Goal: Find specific page/section: Find specific page/section

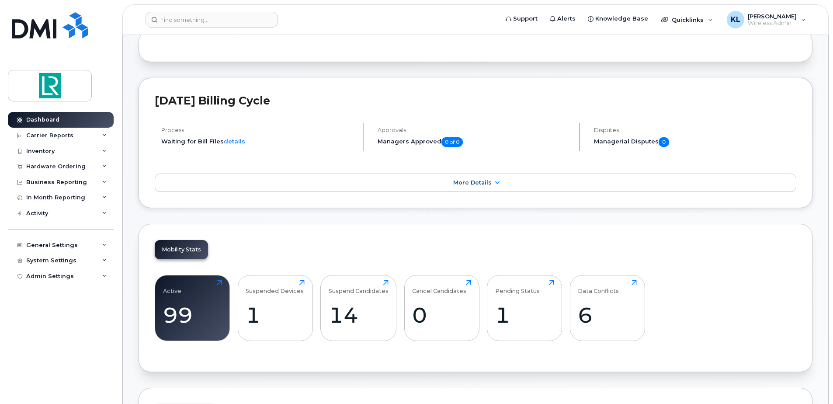
scroll to position [131, 0]
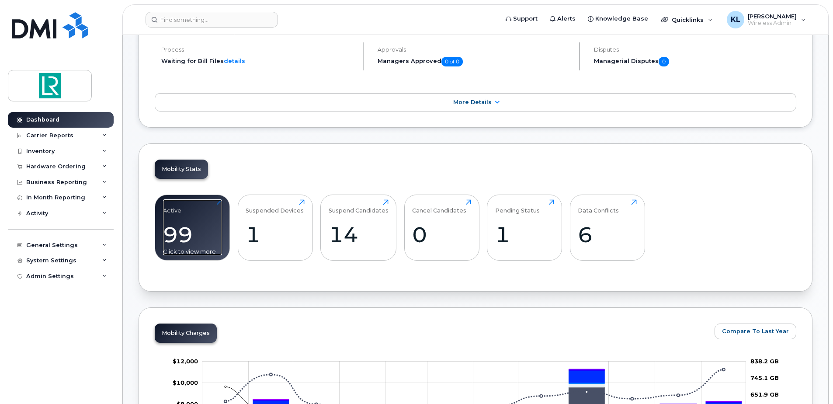
click at [210, 228] on div "99" at bounding box center [192, 235] width 59 height 26
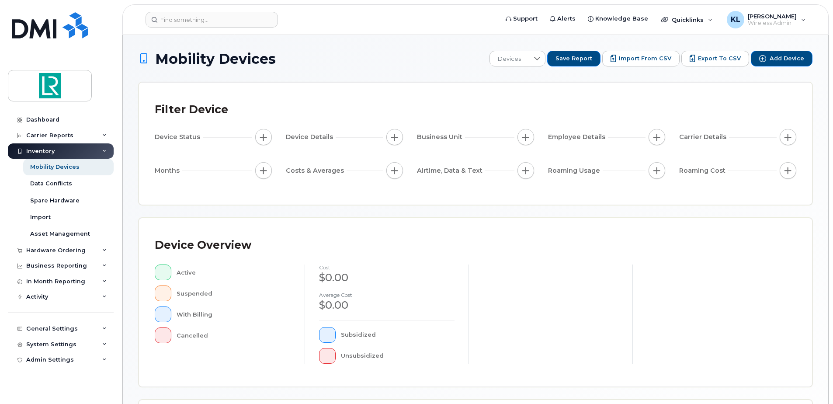
scroll to position [197, 0]
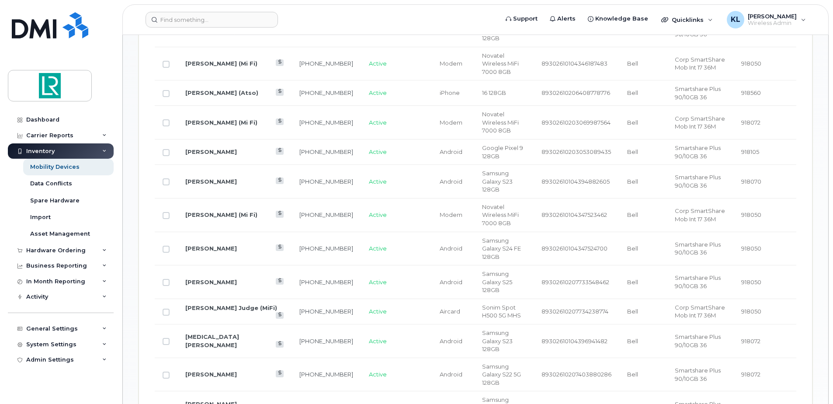
scroll to position [984, 0]
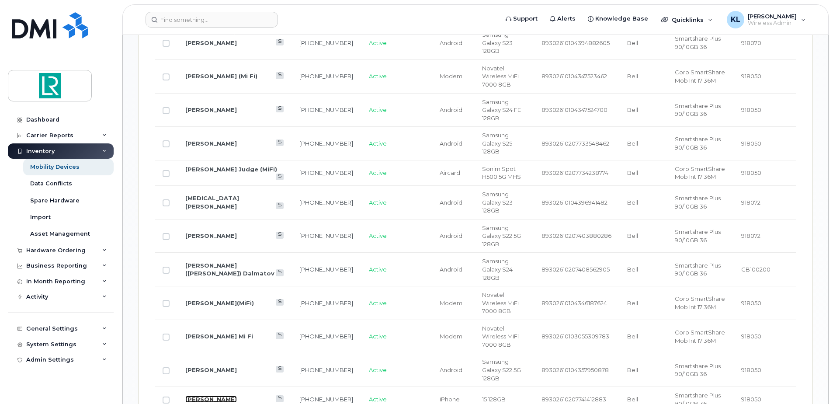
click at [217, 396] on link "Lucas Silvestre" at bounding box center [211, 399] width 52 height 7
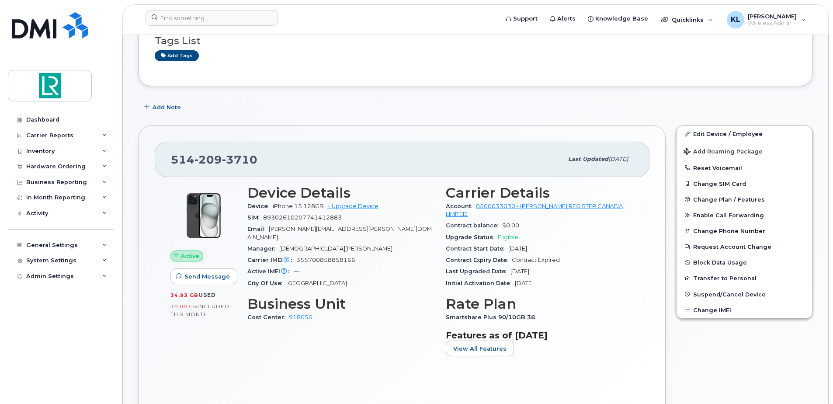
scroll to position [175, 0]
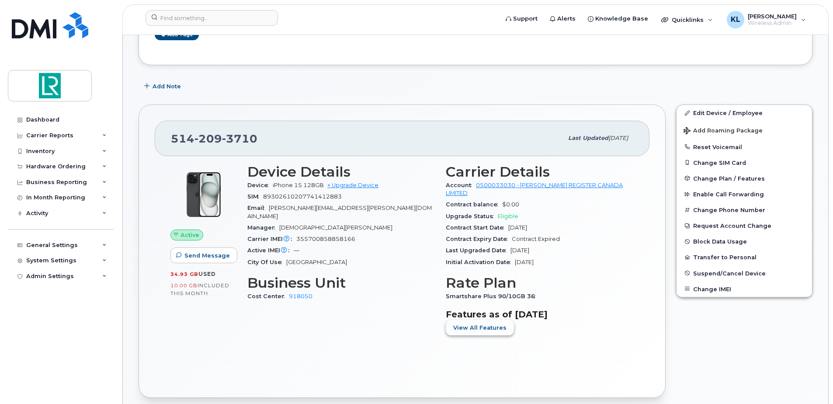
click at [476, 328] on span "View All Features" at bounding box center [479, 328] width 53 height 8
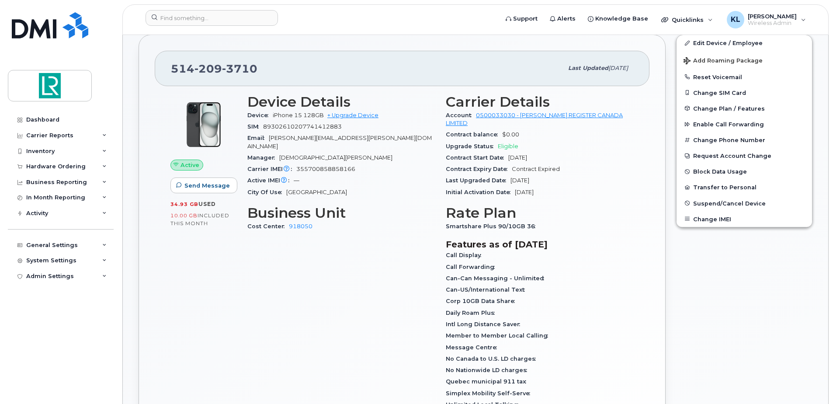
scroll to position [262, 0]
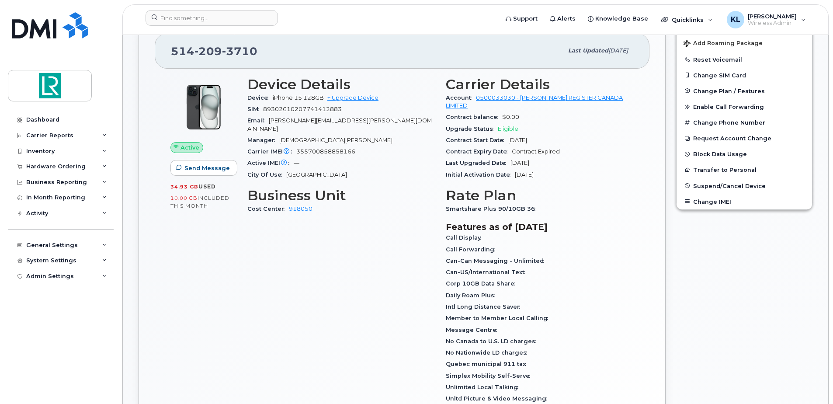
drag, startPoint x: 528, startPoint y: 27, endPoint x: 315, endPoint y: 282, distance: 332.9
click at [315, 282] on div "Device Details Device iPhone 15 128GB + Upgrade Device SIM 89302610207741412883…" at bounding box center [341, 259] width 199 height 377
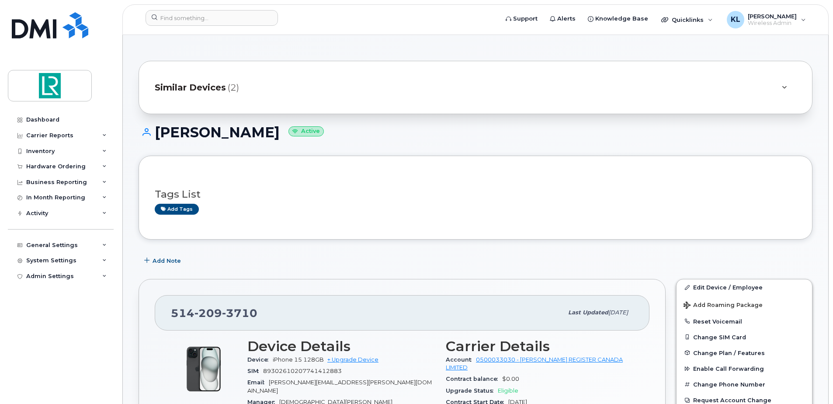
scroll to position [0, 0]
click at [784, 85] on icon at bounding box center [784, 88] width 5 height 6
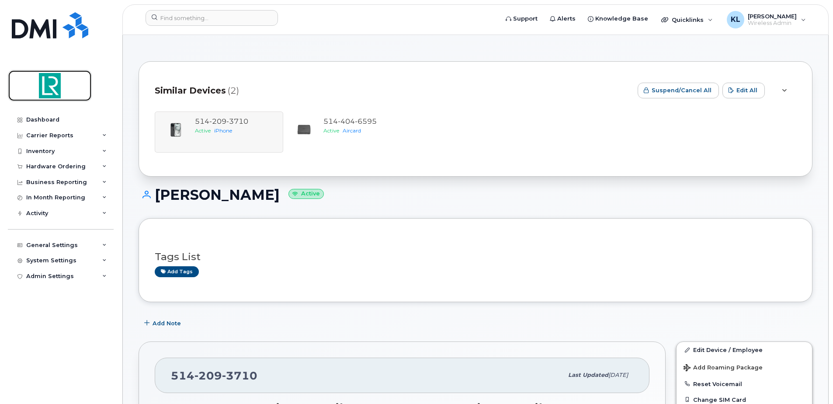
click at [49, 86] on img at bounding box center [49, 85] width 67 height 25
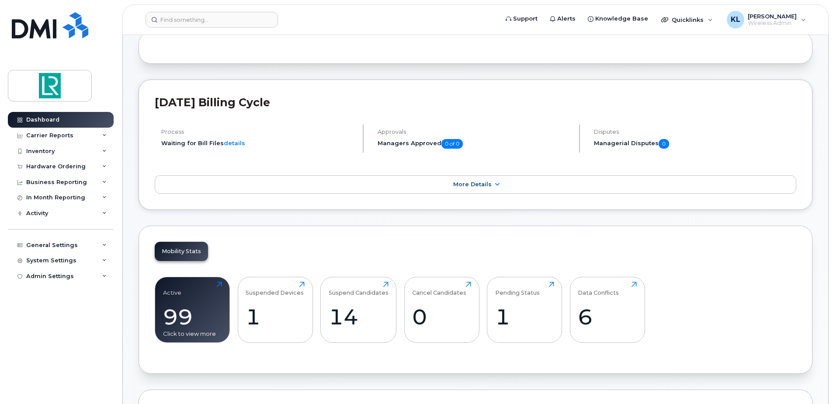
scroll to position [175, 0]
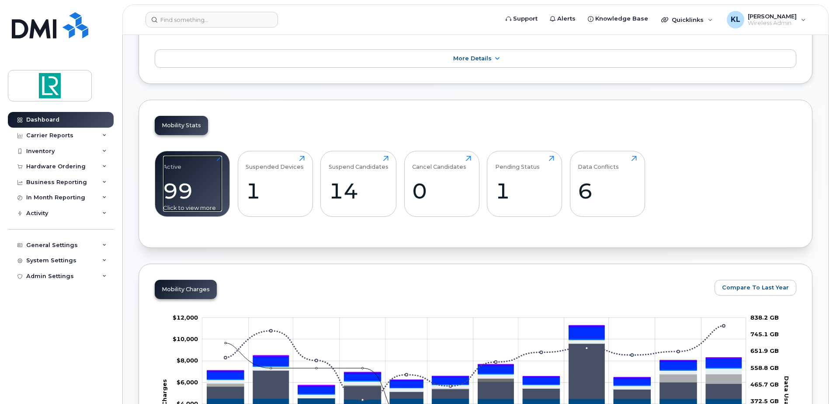
click at [210, 180] on div "99" at bounding box center [192, 191] width 59 height 26
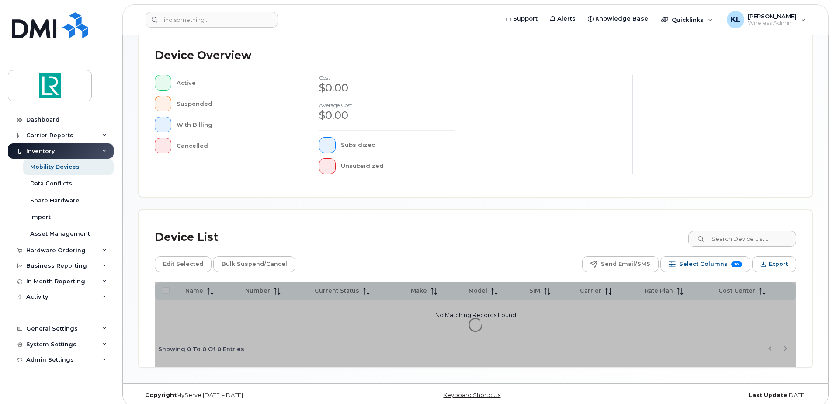
scroll to position [197, 0]
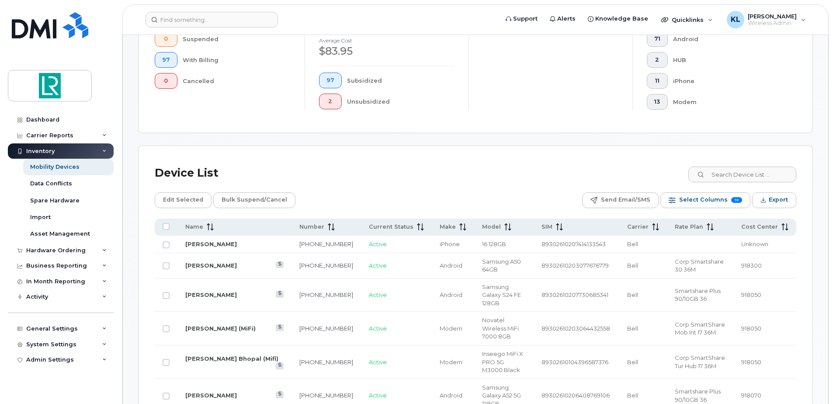
scroll to position [285, 0]
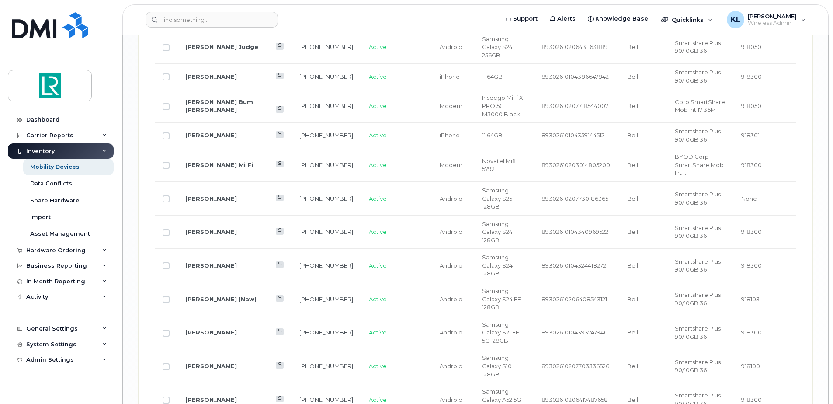
scroll to position [1437, 0]
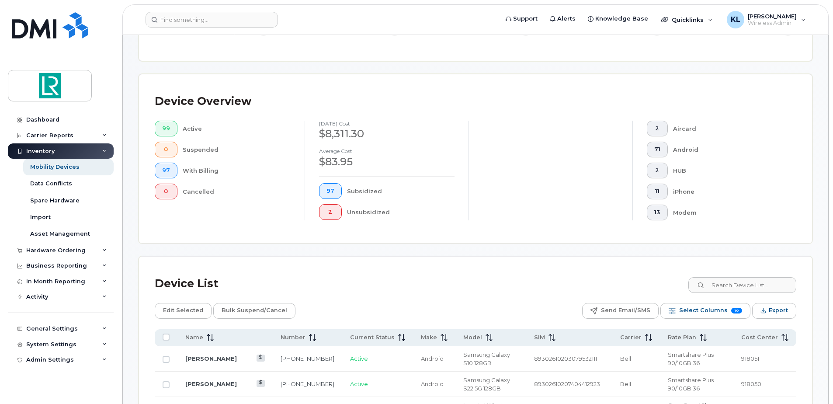
scroll to position [0, 0]
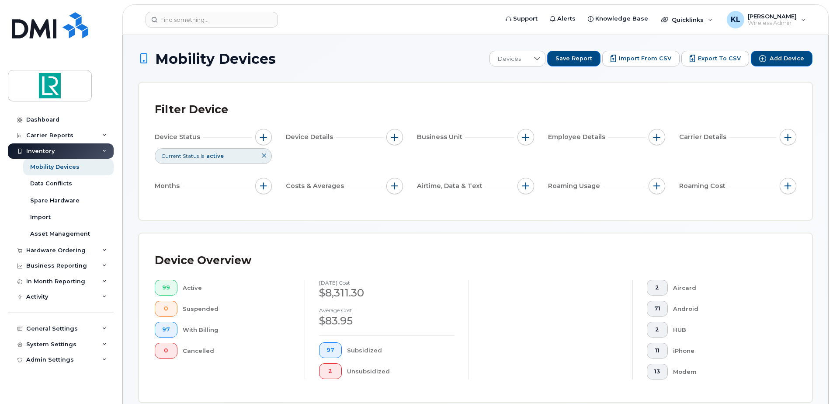
drag, startPoint x: 264, startPoint y: 47, endPoint x: 333, endPoint y: 11, distance: 77.8
click at [333, 11] on header "Support Alerts Knowledge Base Quicklinks Suspend / Cancel Device Change SIM Car…" at bounding box center [475, 19] width 707 height 31
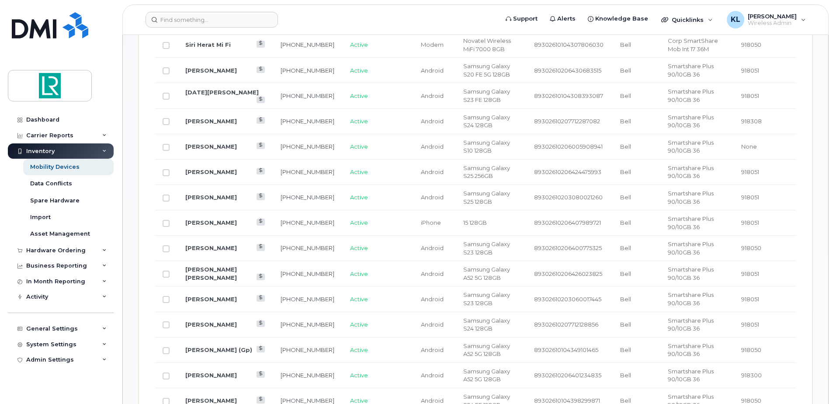
scroll to position [525, 0]
click at [284, 158] on td "709-697-2664" at bounding box center [308, 145] width 70 height 25
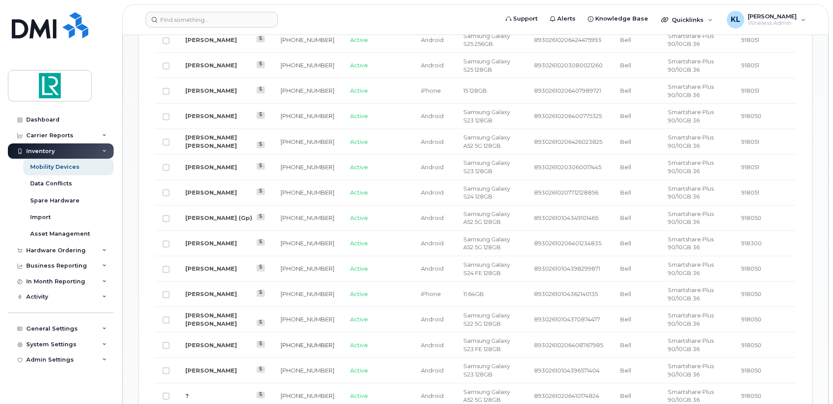
scroll to position [700, 0]
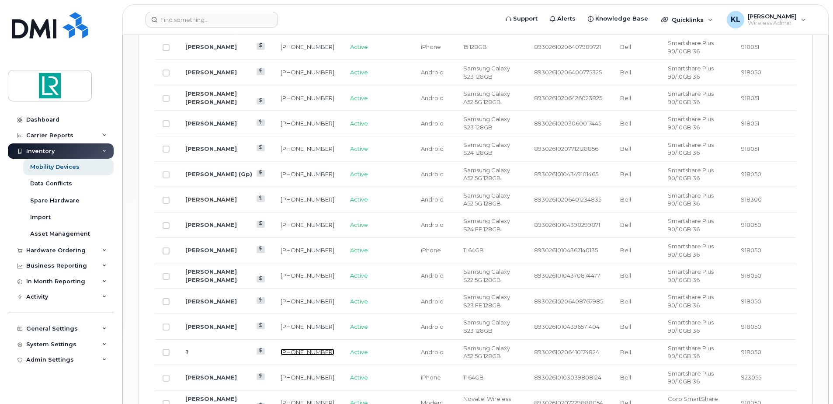
click at [282, 354] on link "902-233-7687" at bounding box center [308, 352] width 54 height 7
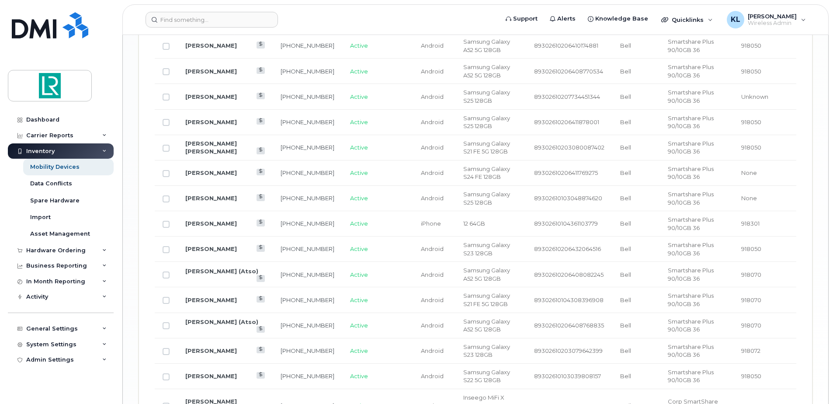
scroll to position [1399, 0]
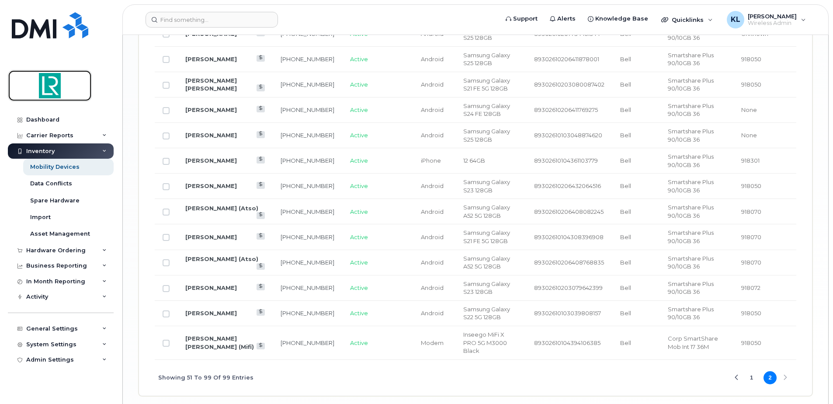
click at [48, 75] on img at bounding box center [49, 85] width 67 height 25
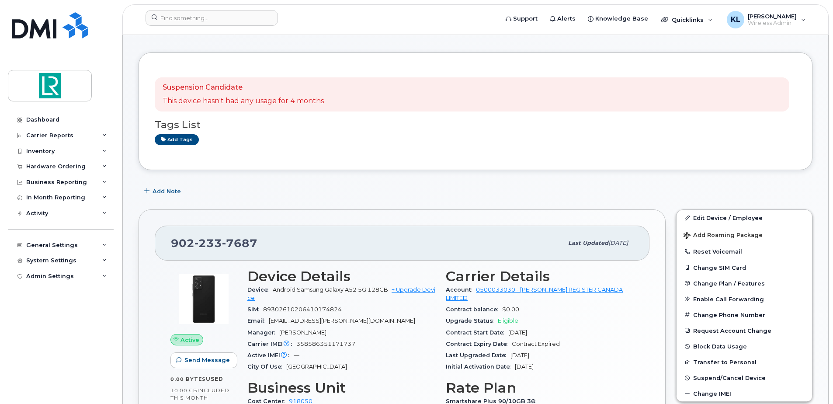
scroll to position [44, 0]
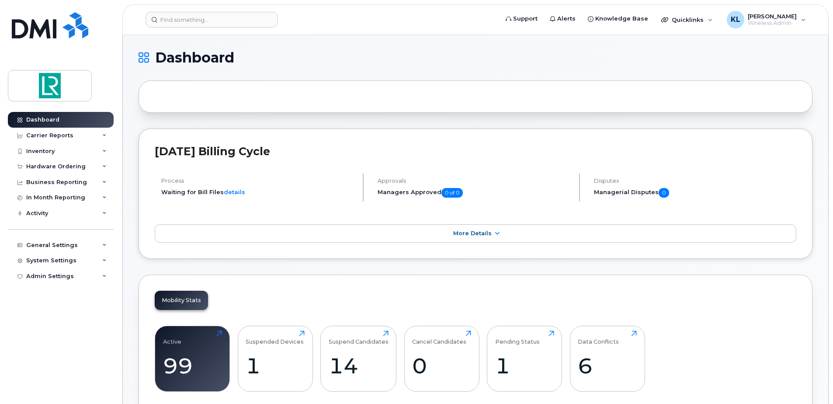
drag, startPoint x: 292, startPoint y: 47, endPoint x: 305, endPoint y: 28, distance: 23.3
drag, startPoint x: 305, startPoint y: 28, endPoint x: 283, endPoint y: 10, distance: 28.0
drag, startPoint x: 283, startPoint y: 10, endPoint x: 432, endPoint y: 38, distance: 151.4
drag, startPoint x: 432, startPoint y: 38, endPoint x: 282, endPoint y: 13, distance: 151.3
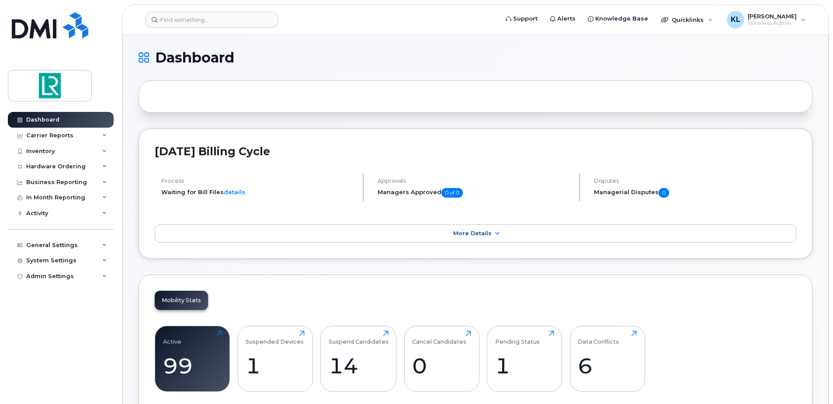
drag, startPoint x: 282, startPoint y: 13, endPoint x: 246, endPoint y: 47, distance: 50.1
drag, startPoint x: 246, startPoint y: 47, endPoint x: 288, endPoint y: 18, distance: 51.2
click at [288, 18] on form at bounding box center [319, 20] width 347 height 16
click at [801, 18] on div "KL [PERSON_NAME] Wireless Admin" at bounding box center [766, 19] width 91 height 17
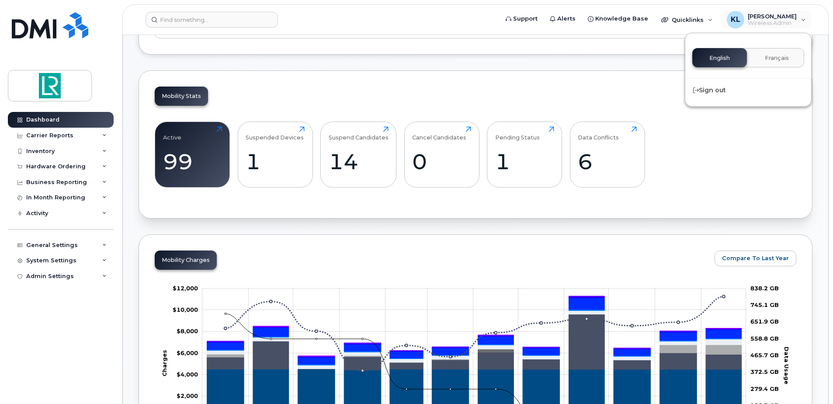
scroll to position [219, 0]
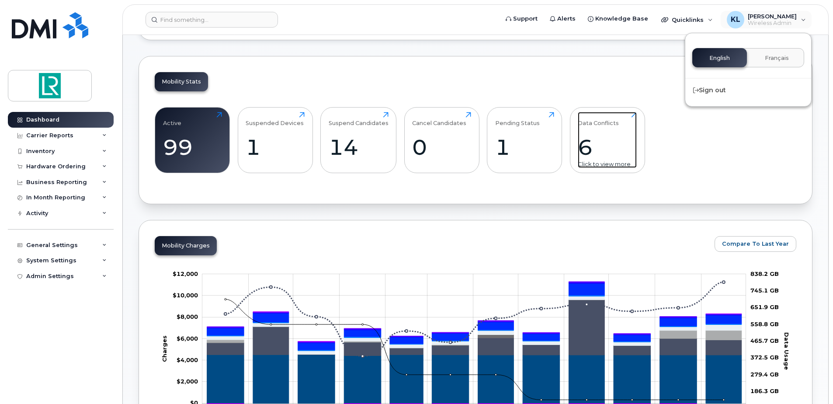
click at [603, 146] on div "6" at bounding box center [607, 147] width 59 height 26
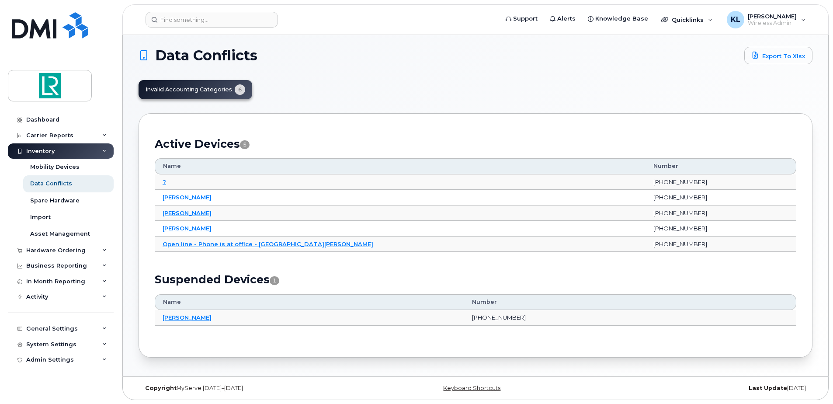
scroll to position [4, 0]
click at [275, 60] on h1 "Data Conflicts" at bounding box center [440, 55] width 602 height 14
click at [59, 89] on img at bounding box center [49, 85] width 67 height 25
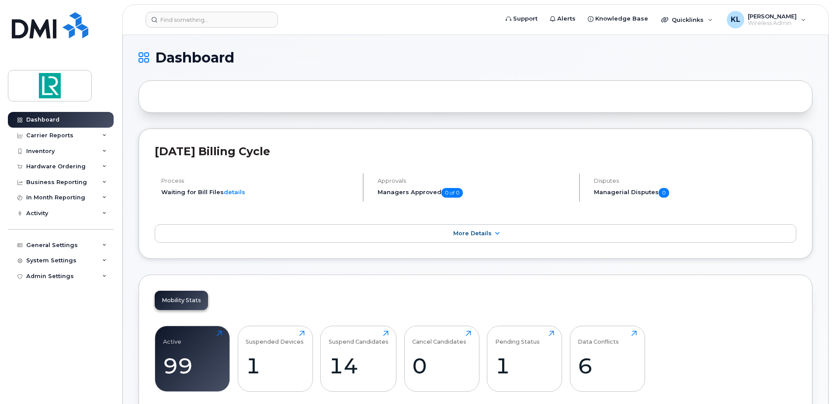
click at [247, 57] on h1 "Dashboard" at bounding box center [474, 58] width 670 height 14
click at [243, 59] on h1 "Dashboard" at bounding box center [474, 58] width 670 height 14
click at [803, 21] on div "KL [PERSON_NAME] Wireless Admin" at bounding box center [766, 19] width 91 height 17
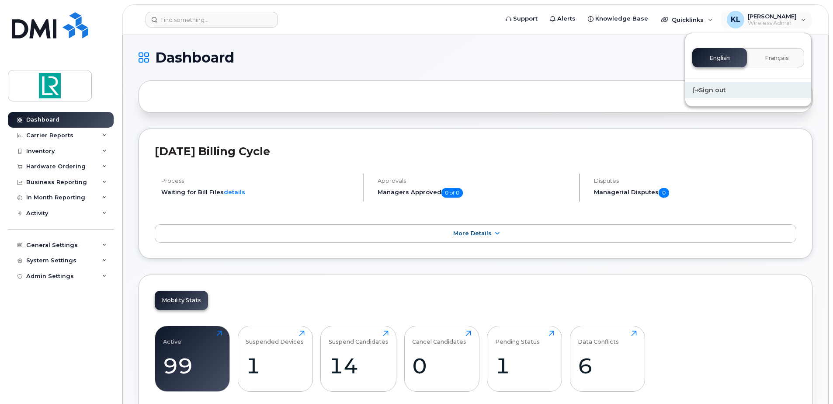
click at [718, 90] on div "Sign out" at bounding box center [749, 90] width 126 height 16
